Goal: Task Accomplishment & Management: Manage account settings

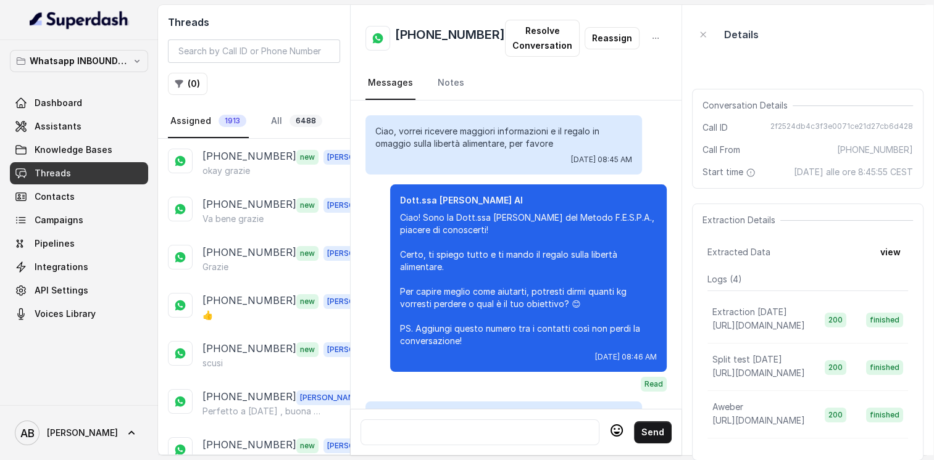
scroll to position [1535, 0]
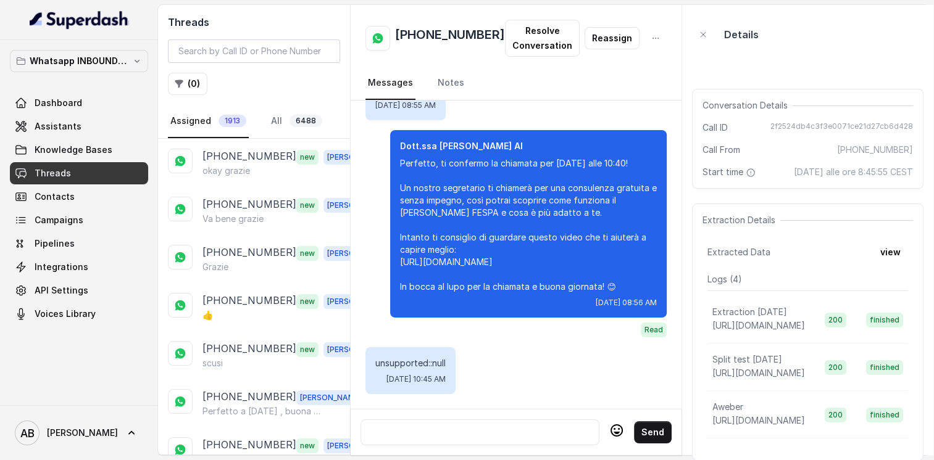
click at [430, 426] on div at bounding box center [480, 432] width 228 height 15
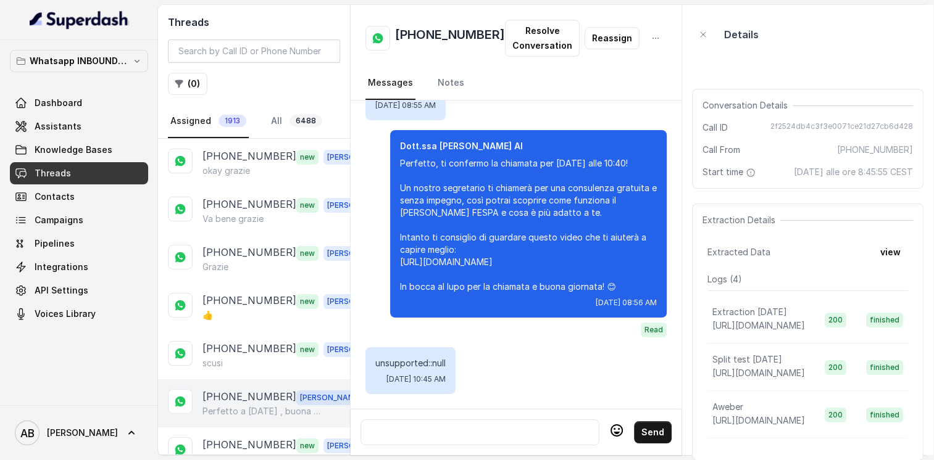
click at [286, 410] on p "Perfetto a [DATE] , buona giornata" at bounding box center [261, 411] width 118 height 12
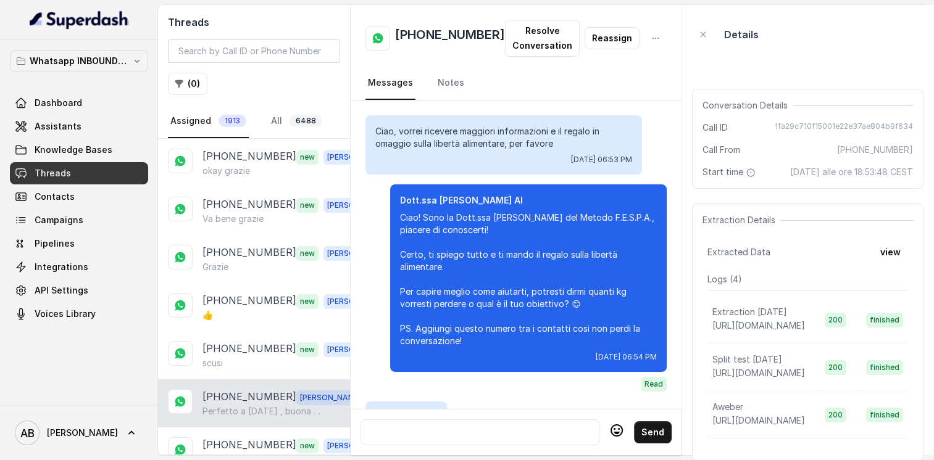
scroll to position [2535, 0]
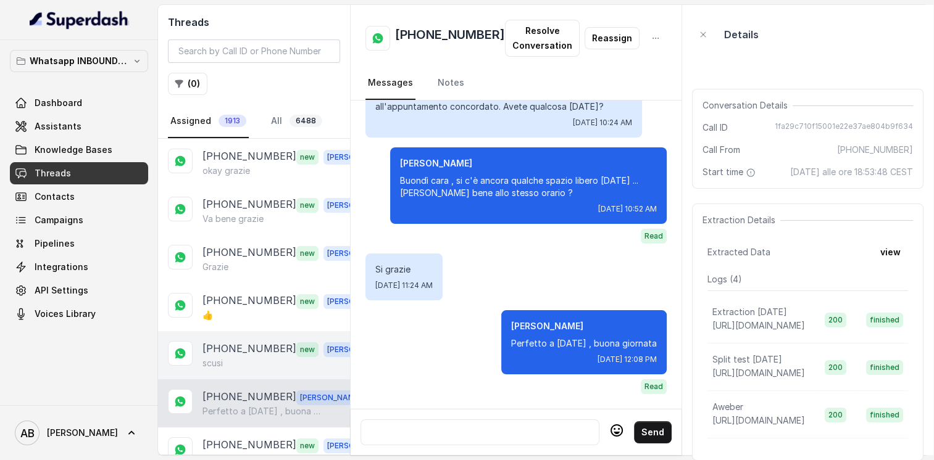
click at [276, 334] on div "[PHONE_NUMBER] new [PERSON_NAME]" at bounding box center [254, 355] width 192 height 48
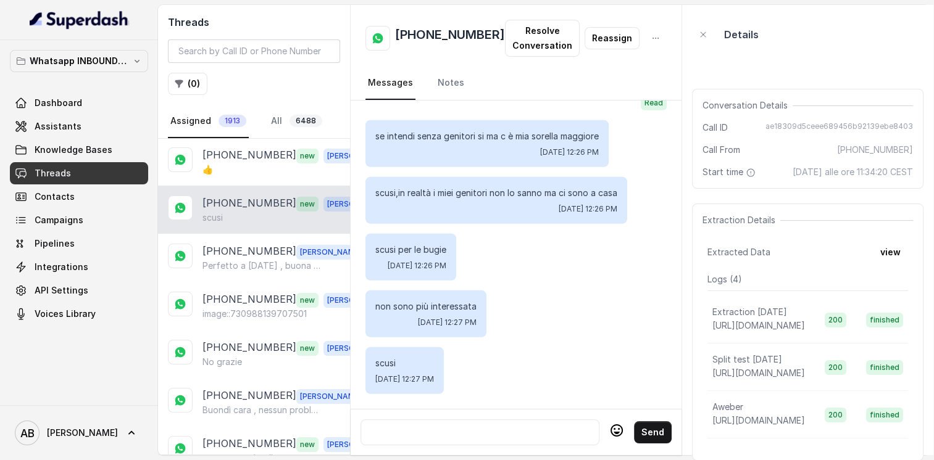
scroll to position [247, 0]
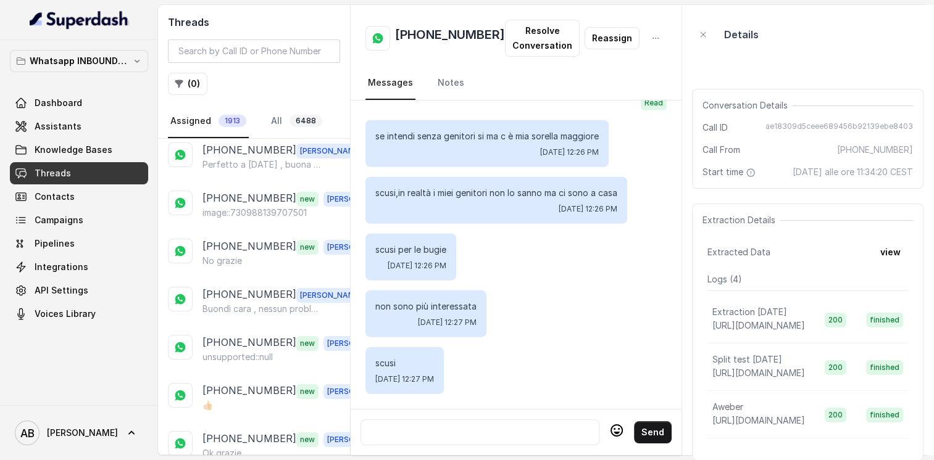
click at [267, 219] on div "[PHONE_NUMBER] new [PERSON_NAME] image::730988139707501" at bounding box center [254, 205] width 192 height 48
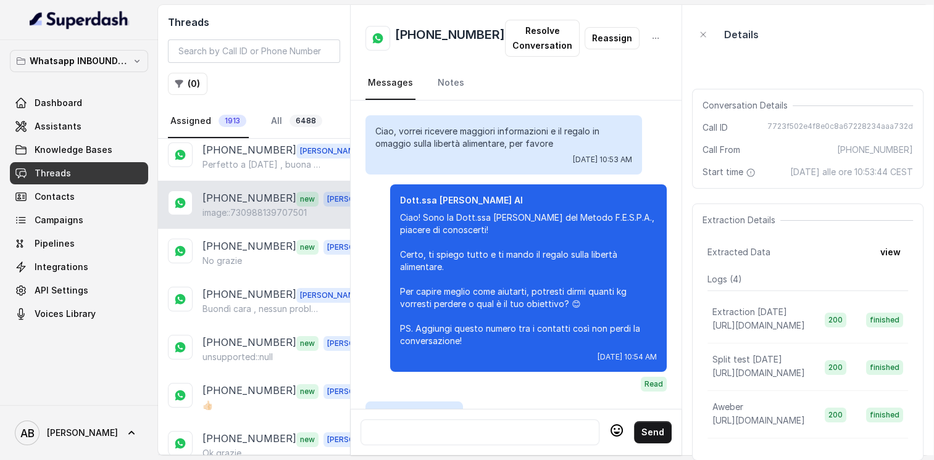
scroll to position [1947, 0]
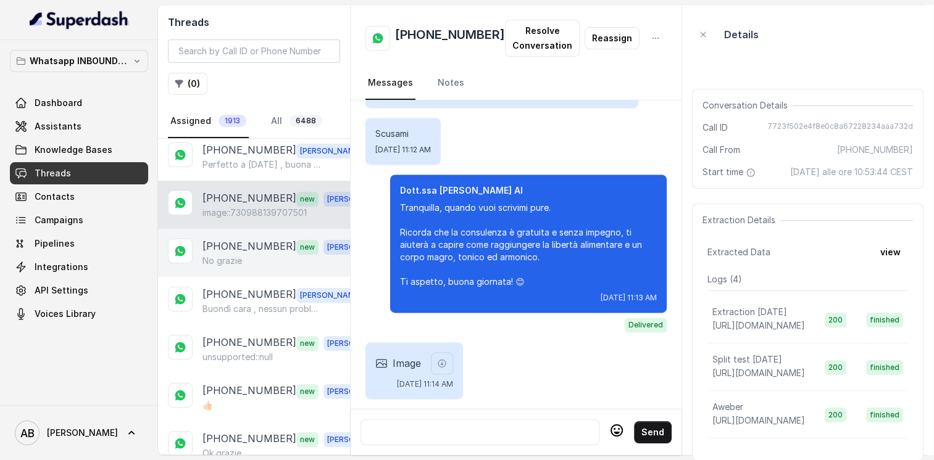
click at [267, 247] on p "[PHONE_NUMBER]" at bounding box center [249, 247] width 94 height 16
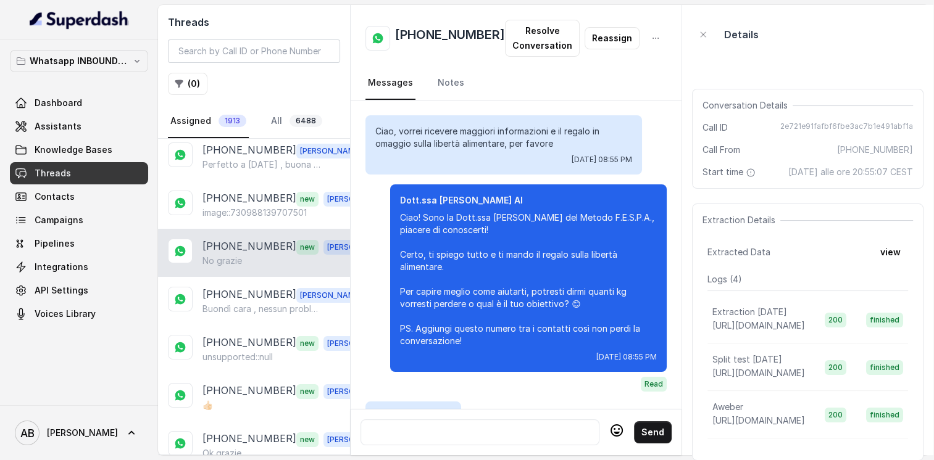
scroll to position [2468, 0]
